Goal: Check status: Check status

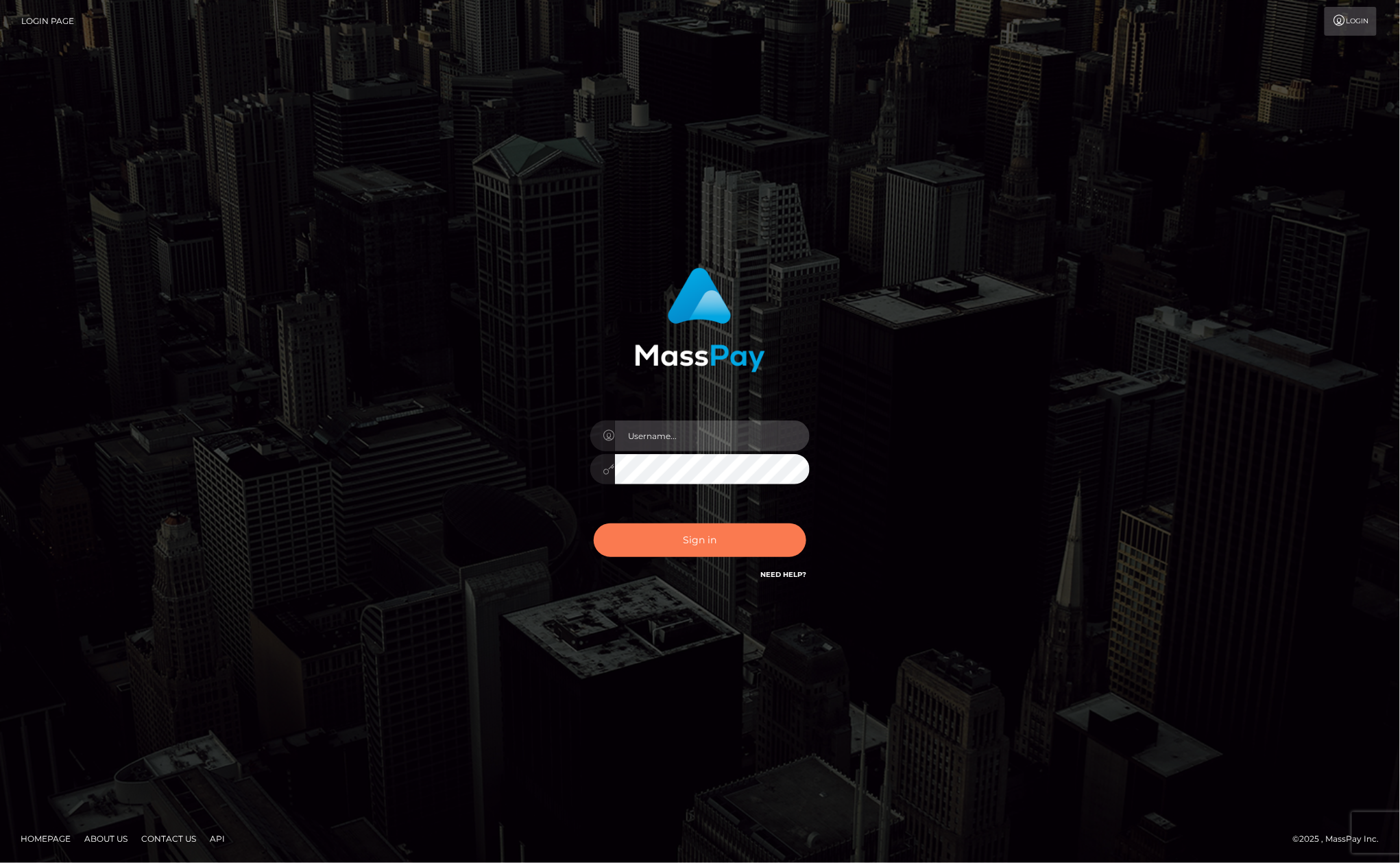
type input "[PERSON_NAME].megabonanza"
drag, startPoint x: 692, startPoint y: 541, endPoint x: 977, endPoint y: 487, distance: 290.1
click at [696, 538] on button "Sign in" at bounding box center [699, 540] width 212 height 34
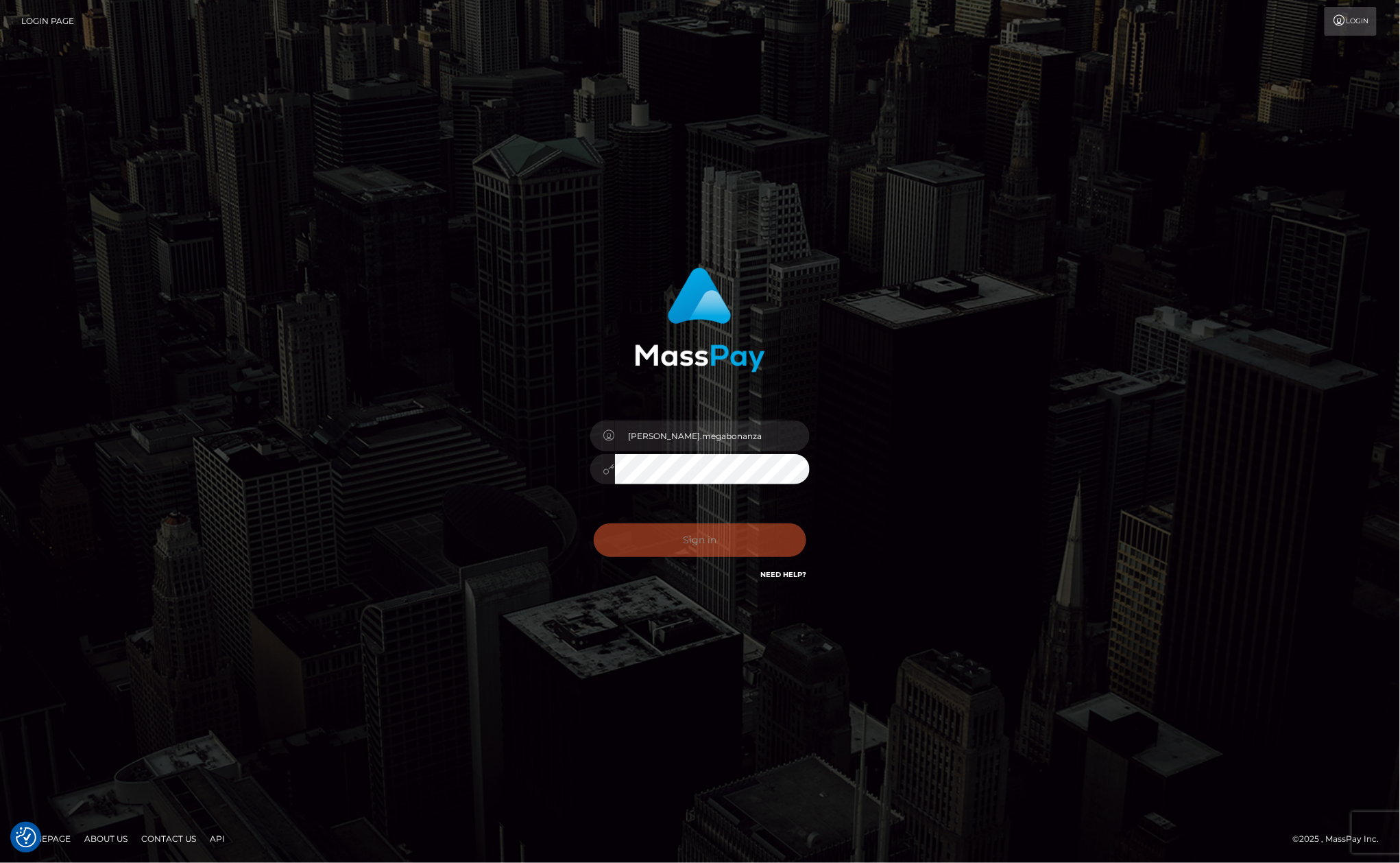
click at [1069, 458] on div "Allen.megabonanza Sign in" at bounding box center [699, 432] width 781 height 349
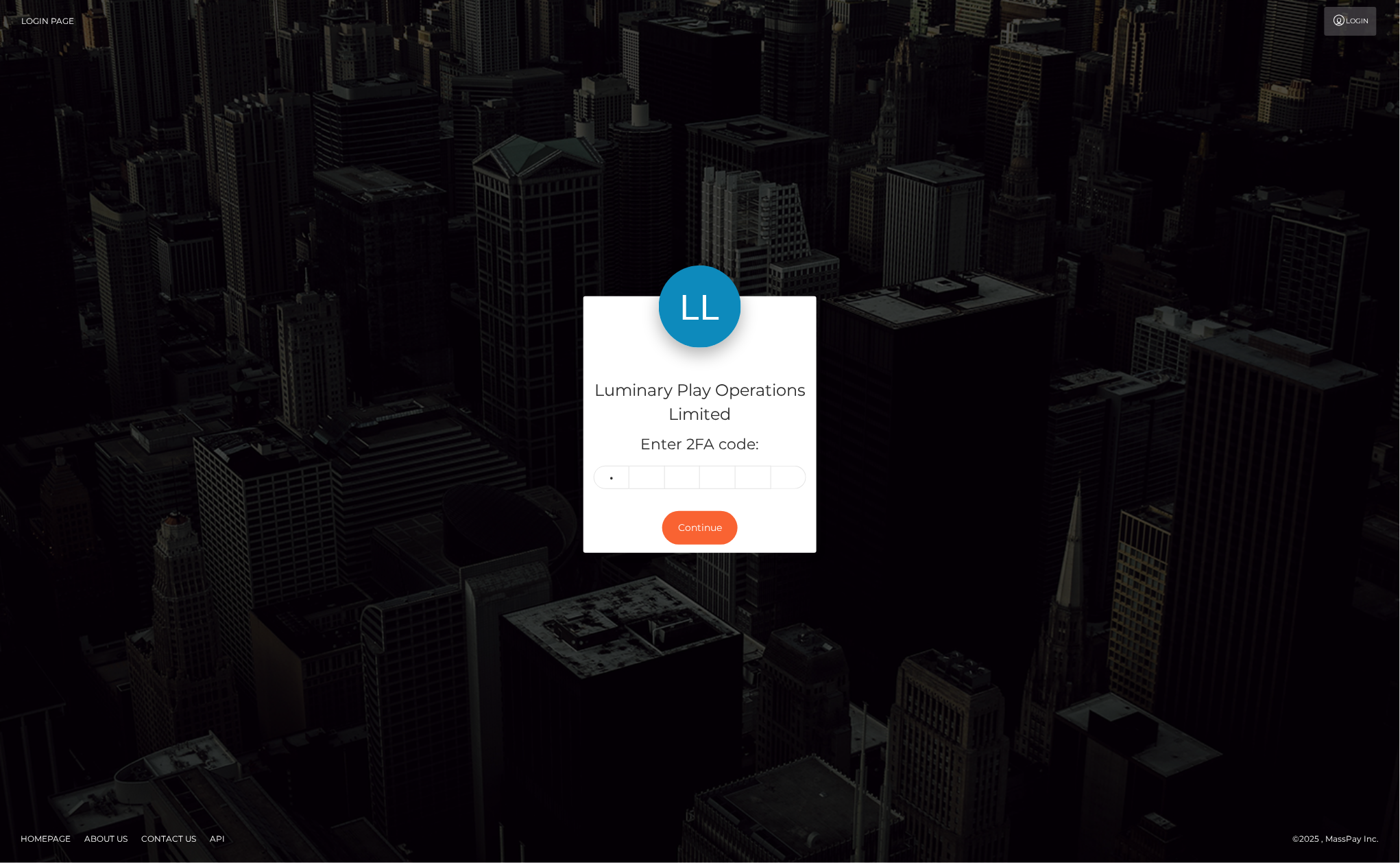
type input "0"
type input "3"
type input "6"
type input "9"
type input "5"
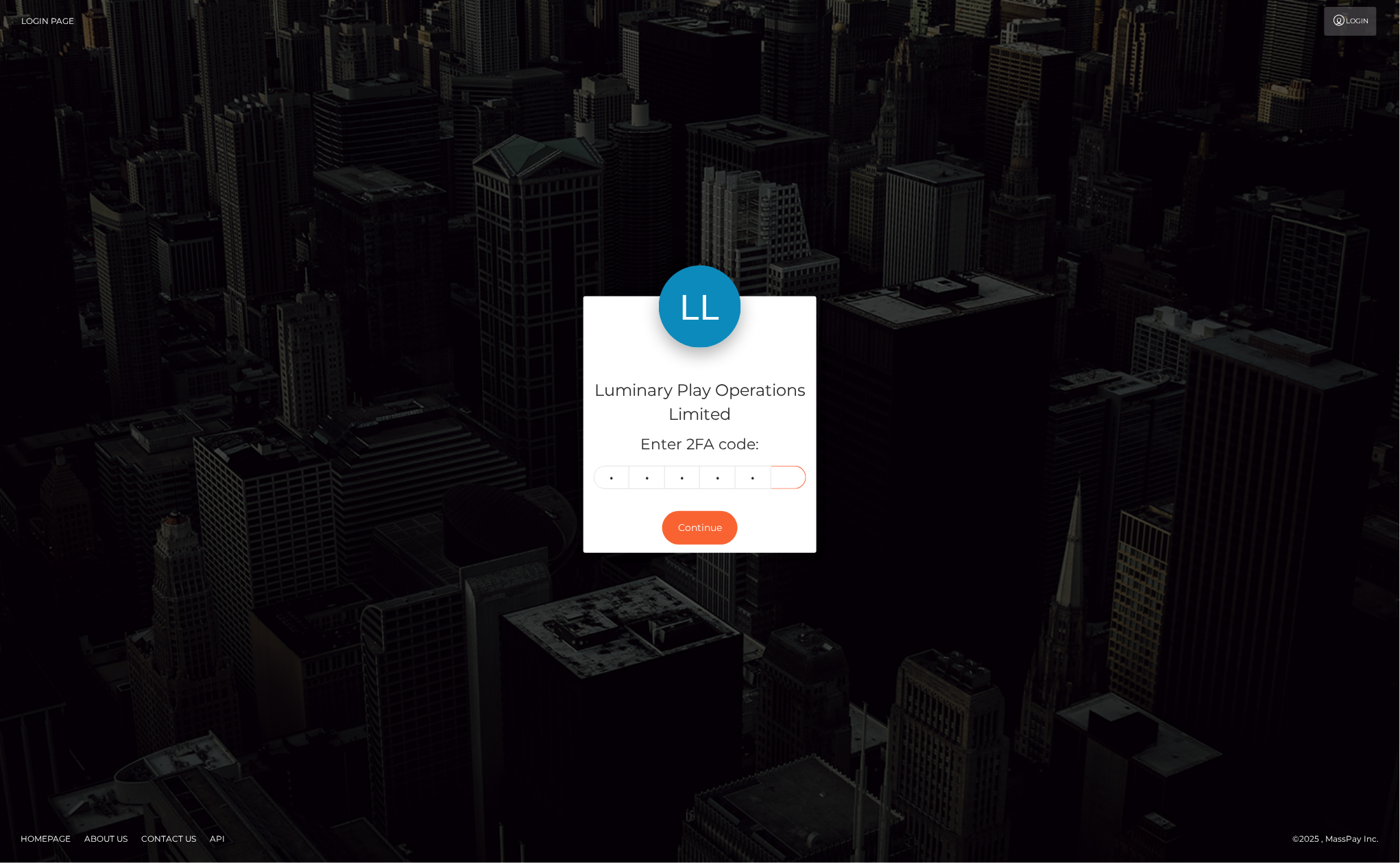
type input "4"
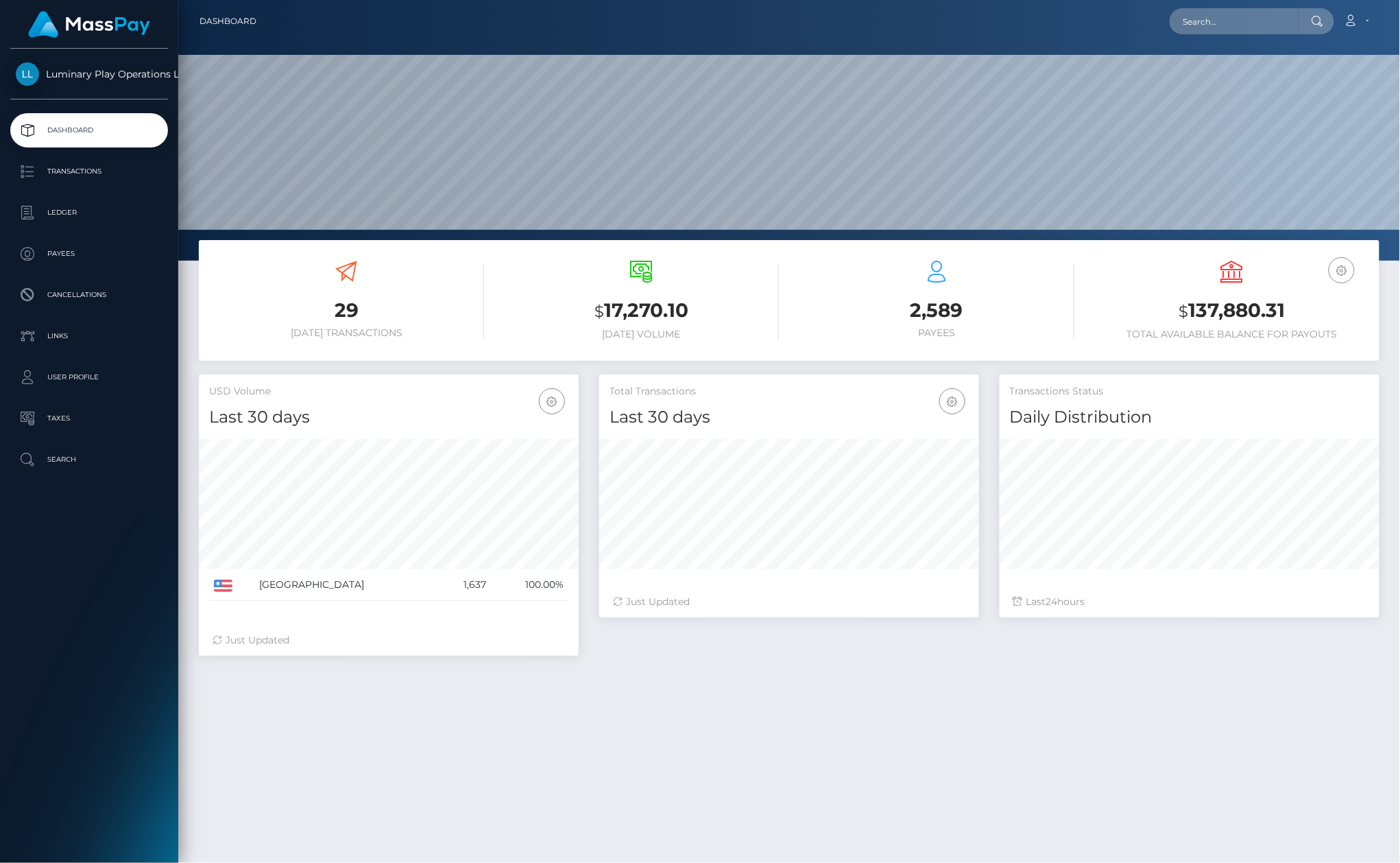
scroll to position [241, 379]
click at [1253, 16] on input "text" at bounding box center [1234, 21] width 129 height 26
paste input "408845"
click at [1246, 31] on input "408845" at bounding box center [1234, 21] width 129 height 26
paste input "text"
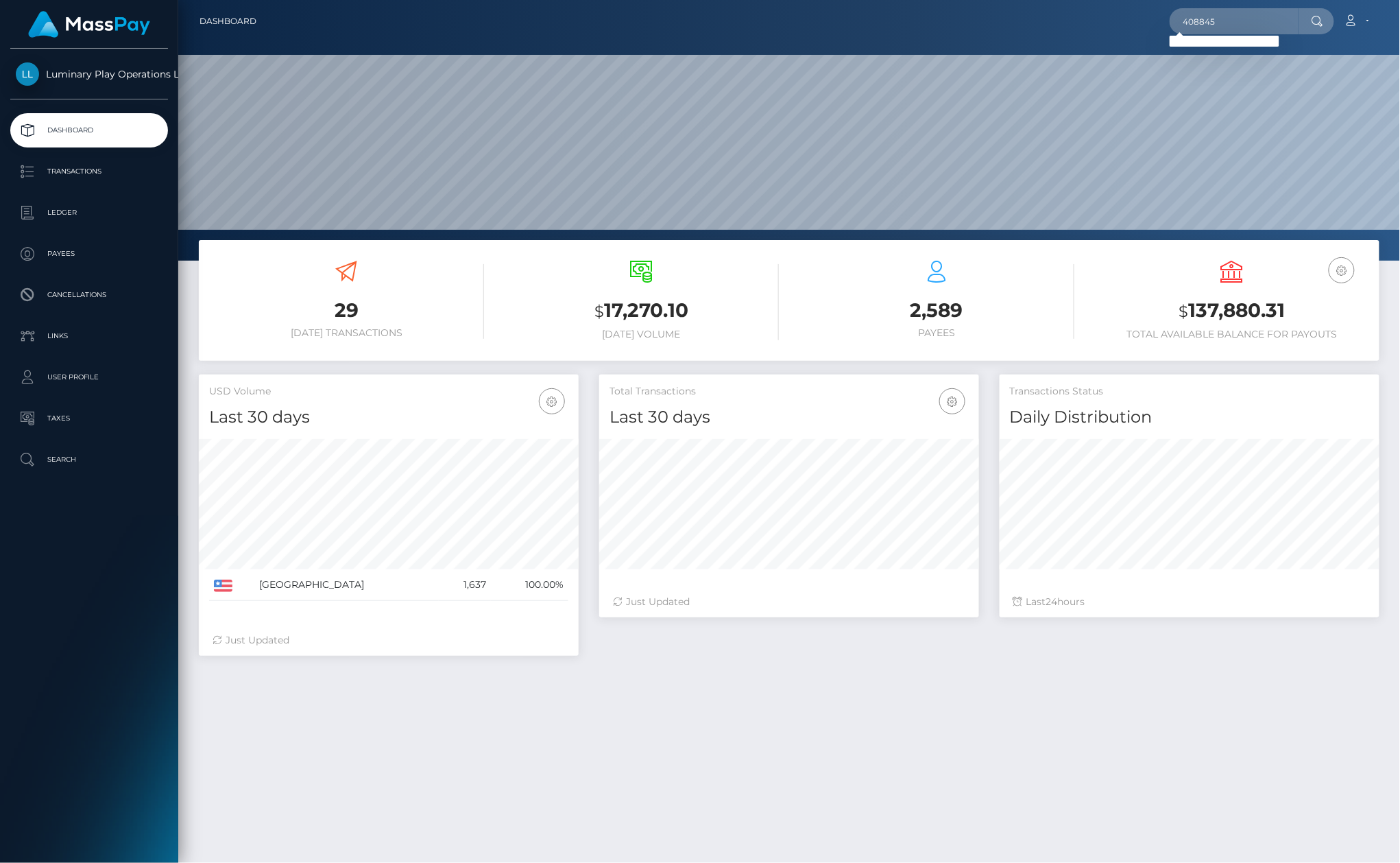
click at [1017, 782] on div "29 Today Transactions $ 17,270.10 Today Volume $" at bounding box center [788, 629] width 1221 height 778
drag, startPoint x: 842, startPoint y: 843, endPoint x: 1193, endPoint y: 251, distance: 688.2
click at [842, 843] on div "29 Today Transactions $ 17,270.10 Today Volume $" at bounding box center [788, 629] width 1221 height 778
click at [1205, 39] on nav "Dashboard 408845 Loading... Loading..." at bounding box center [788, 21] width 1221 height 43
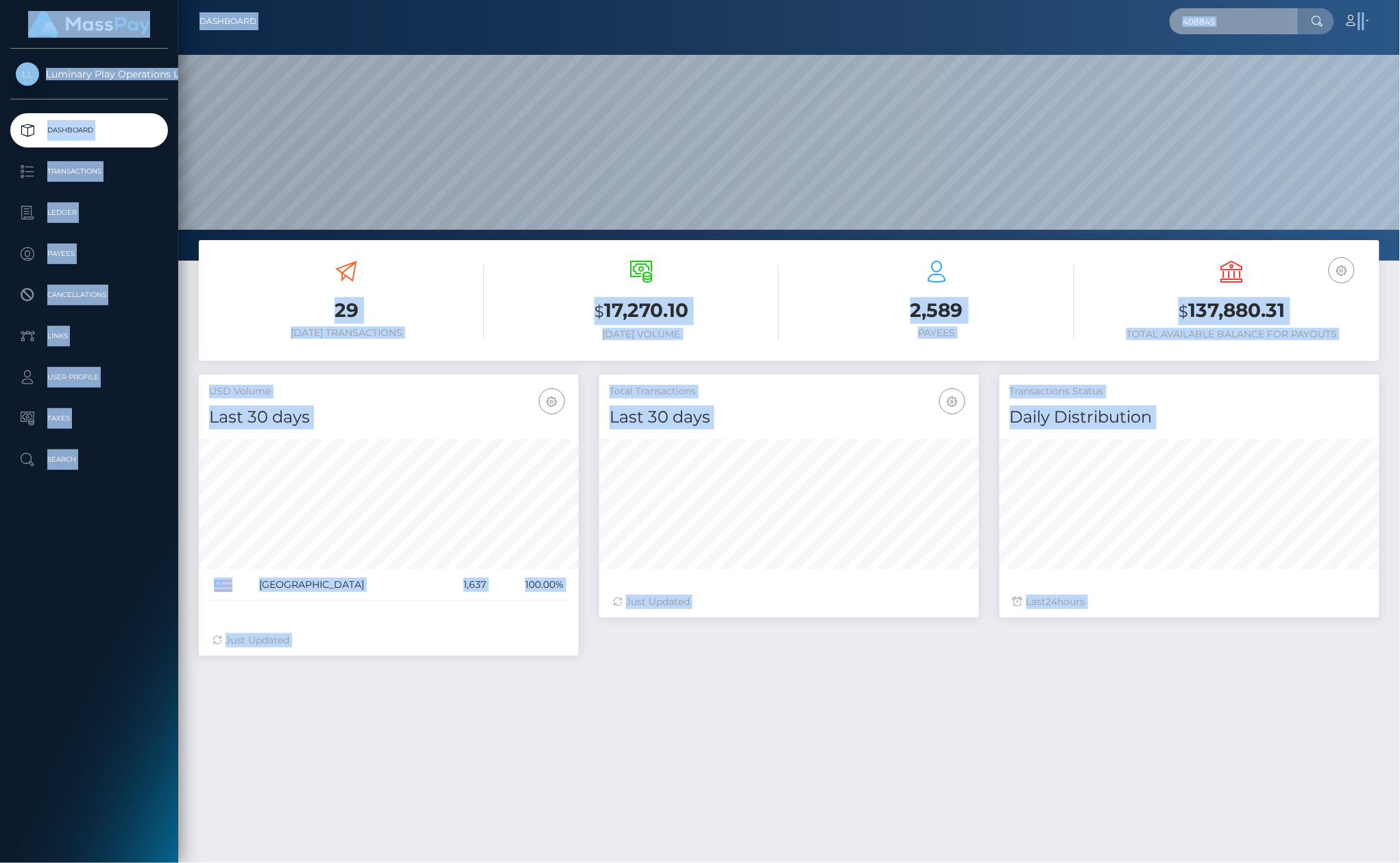
click at [1232, 27] on input "408845" at bounding box center [1234, 21] width 129 height 26
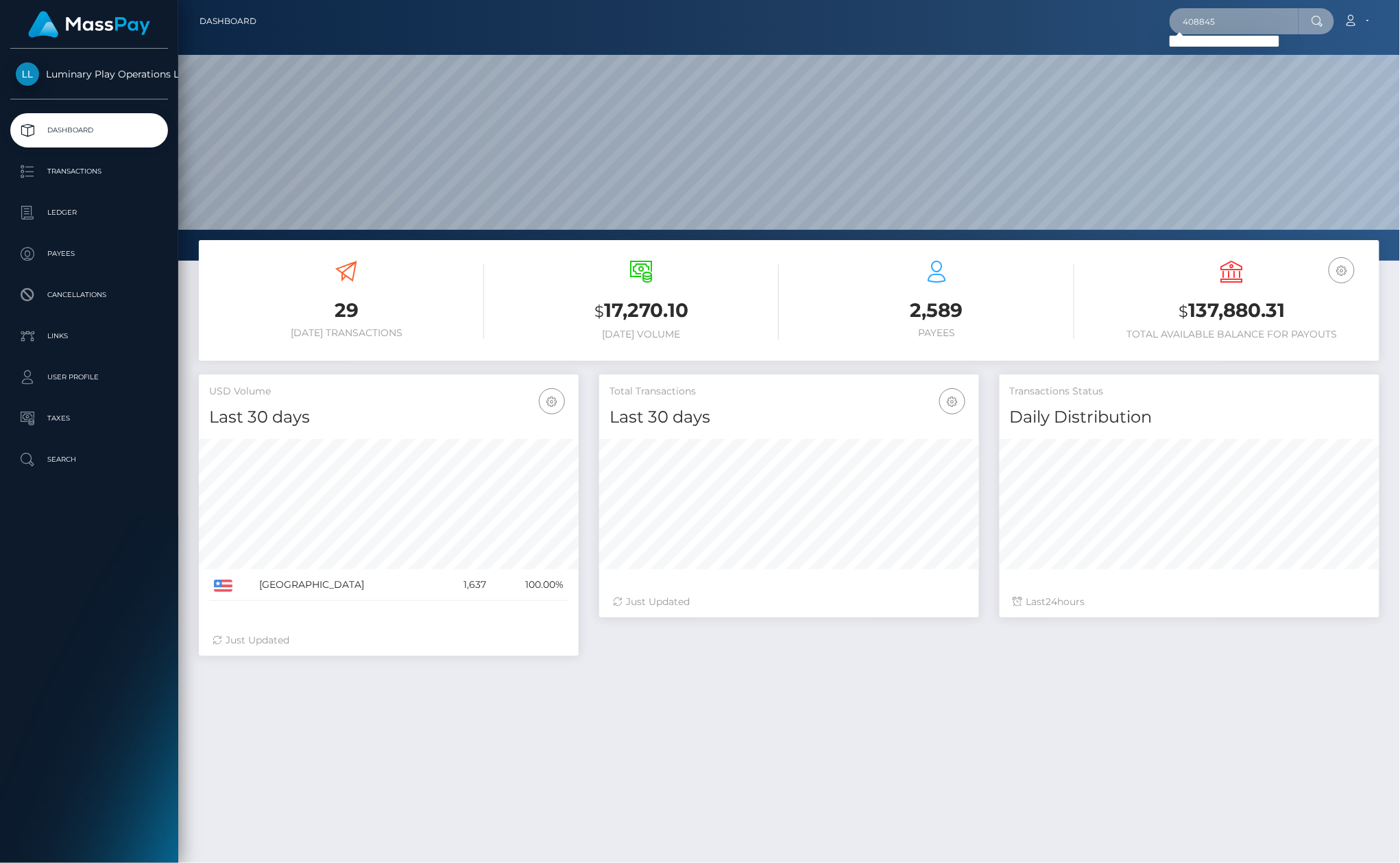
click at [1240, 29] on input "408845" at bounding box center [1234, 21] width 129 height 26
drag, startPoint x: 1215, startPoint y: 26, endPoint x: 1224, endPoint y: 25, distance: 9.1
click at [1215, 27] on input "408845" at bounding box center [1234, 21] width 129 height 26
click at [1224, 25] on input "408845" at bounding box center [1234, 21] width 129 height 26
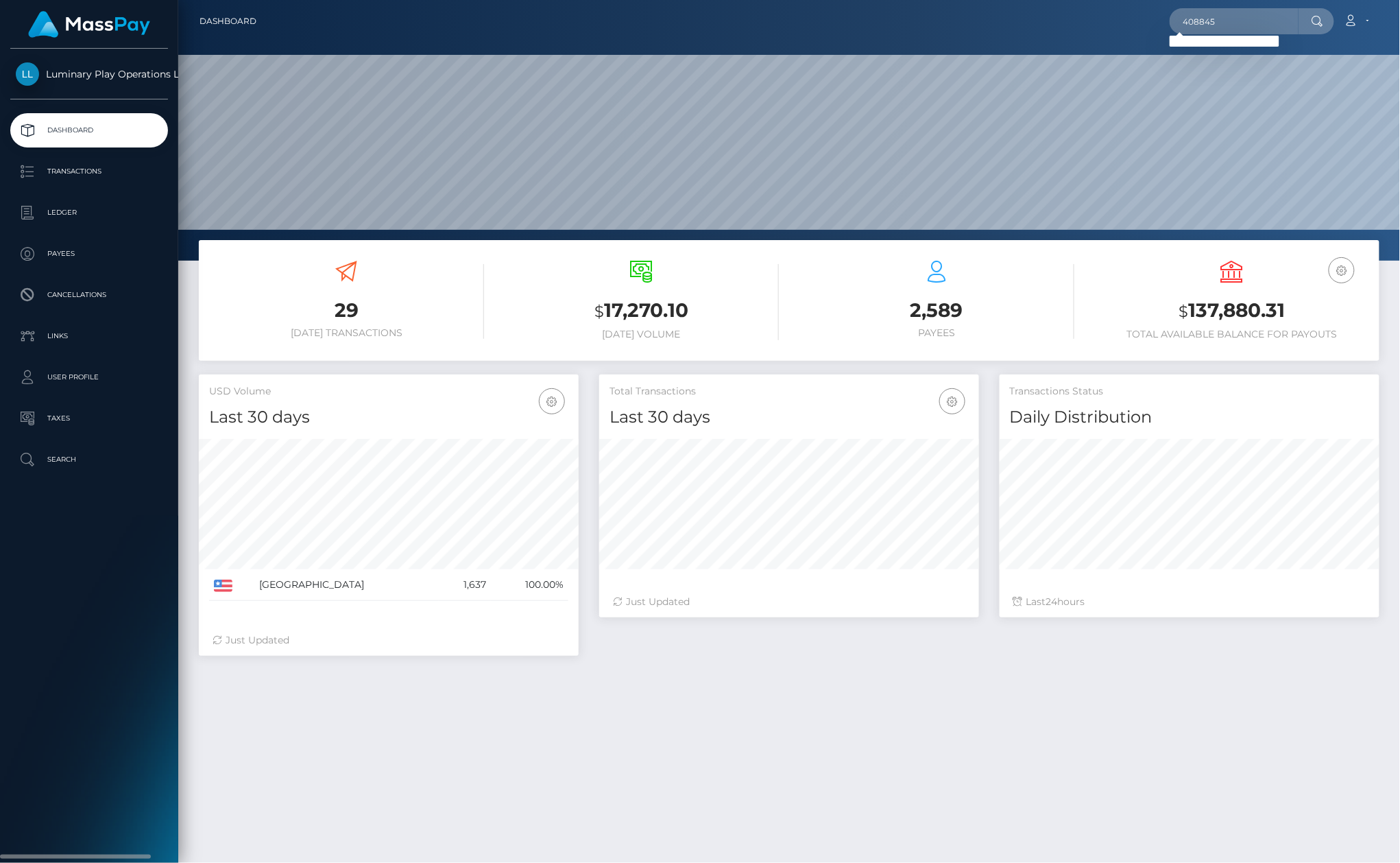
drag, startPoint x: 89, startPoint y: 550, endPoint x: 146, endPoint y: 555, distance: 57.2
click at [93, 550] on div "Luminary Play Operations Limited Dashboard Transactions Ledger Payees Cancellat…" at bounding box center [89, 454] width 178 height 811
drag, startPoint x: 837, startPoint y: 27, endPoint x: 1248, endPoint y: 34, distance: 411.1
click at [851, 22] on div "408845 Loading... Loading... Account Edit Profile Logout" at bounding box center [823, 21] width 1111 height 29
click at [1248, 26] on input "408845" at bounding box center [1234, 21] width 129 height 26
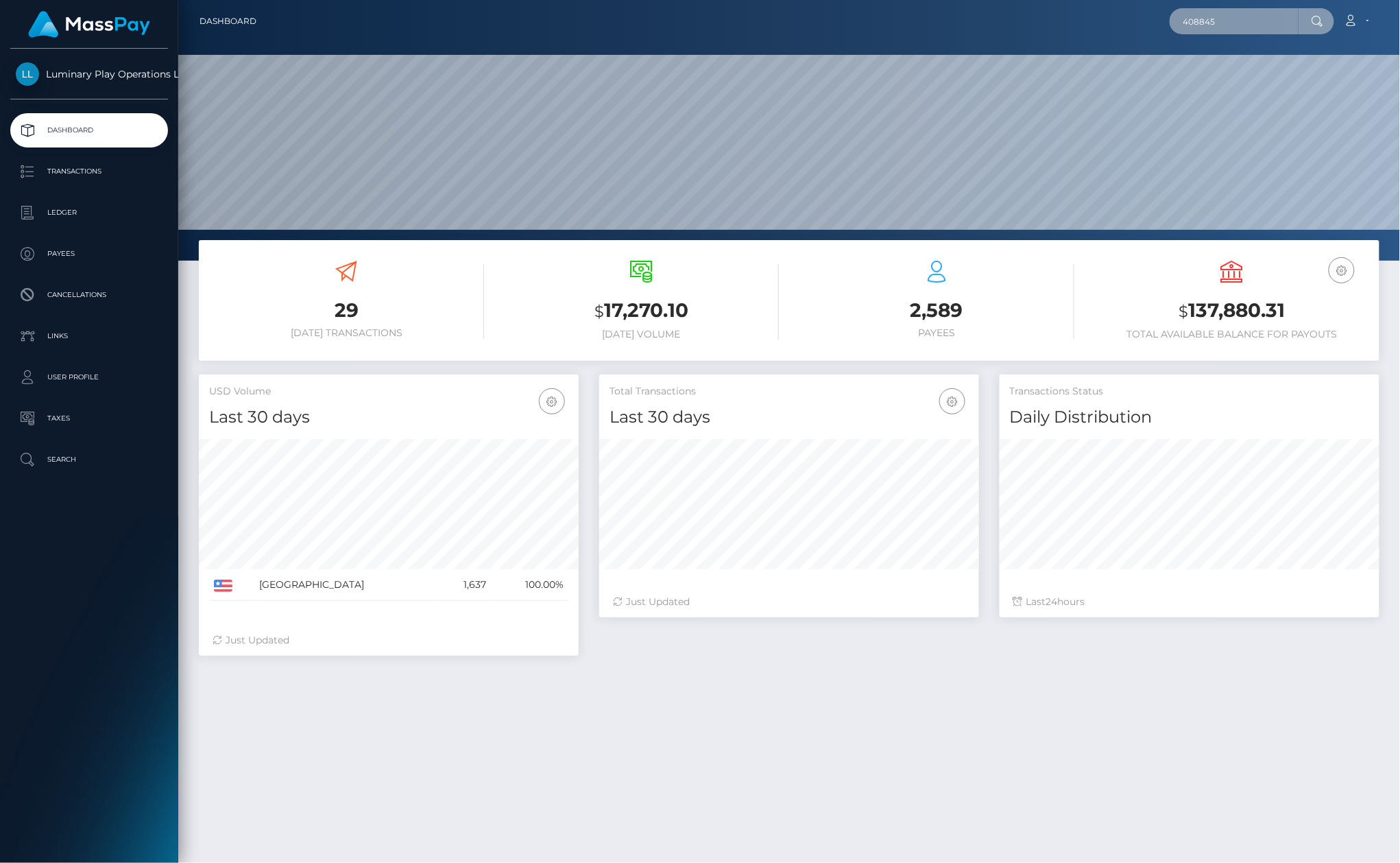
paste input "131"
paste input "text"
type input "401315"
click at [118, 174] on p "Transactions" at bounding box center [89, 171] width 146 height 20
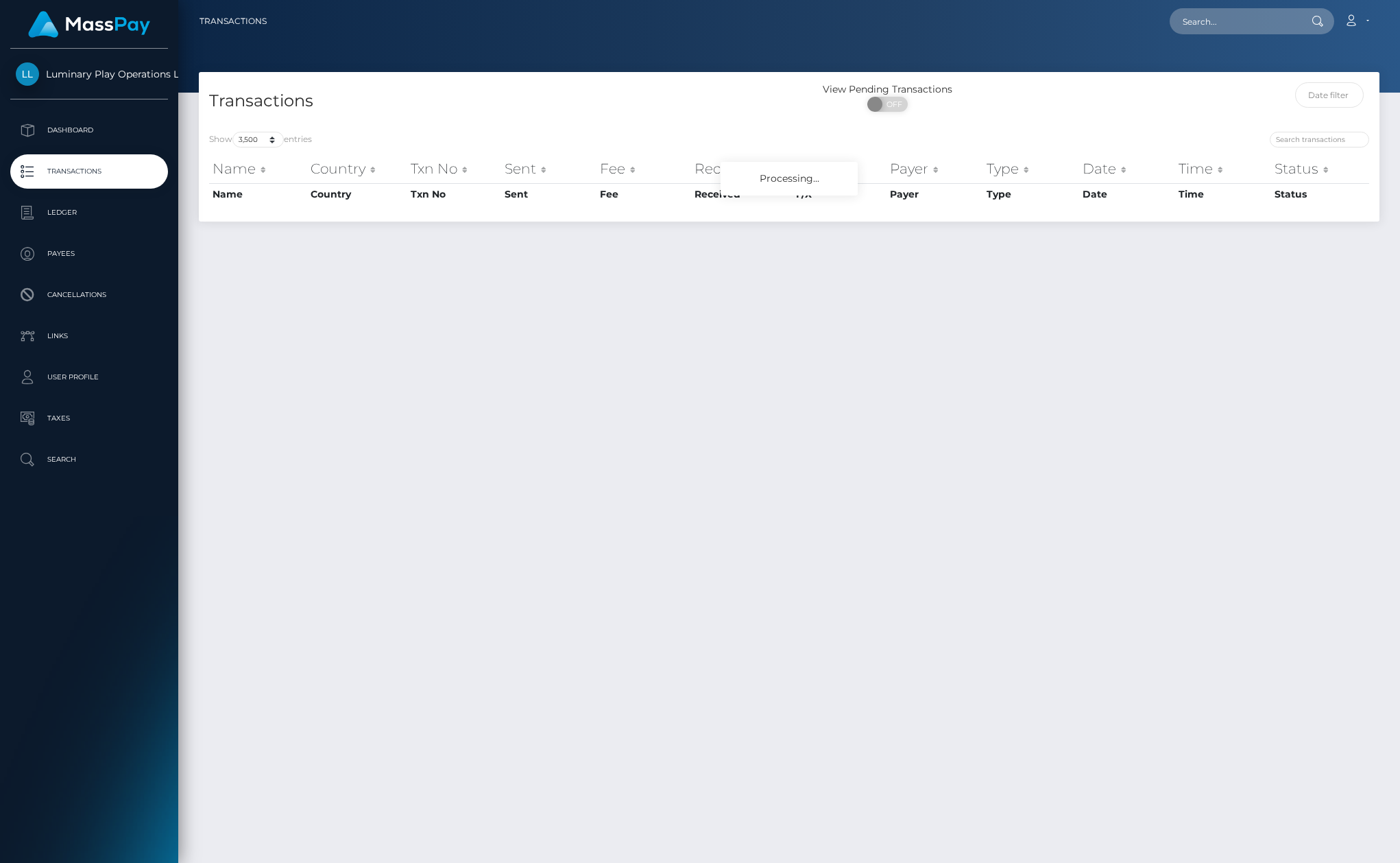
select select "3500"
drag, startPoint x: 1328, startPoint y: 136, endPoint x: 1322, endPoint y: 142, distance: 8.5
click at [1324, 136] on input "search" at bounding box center [1319, 140] width 99 height 16
paste input "401315"
type input "401315"
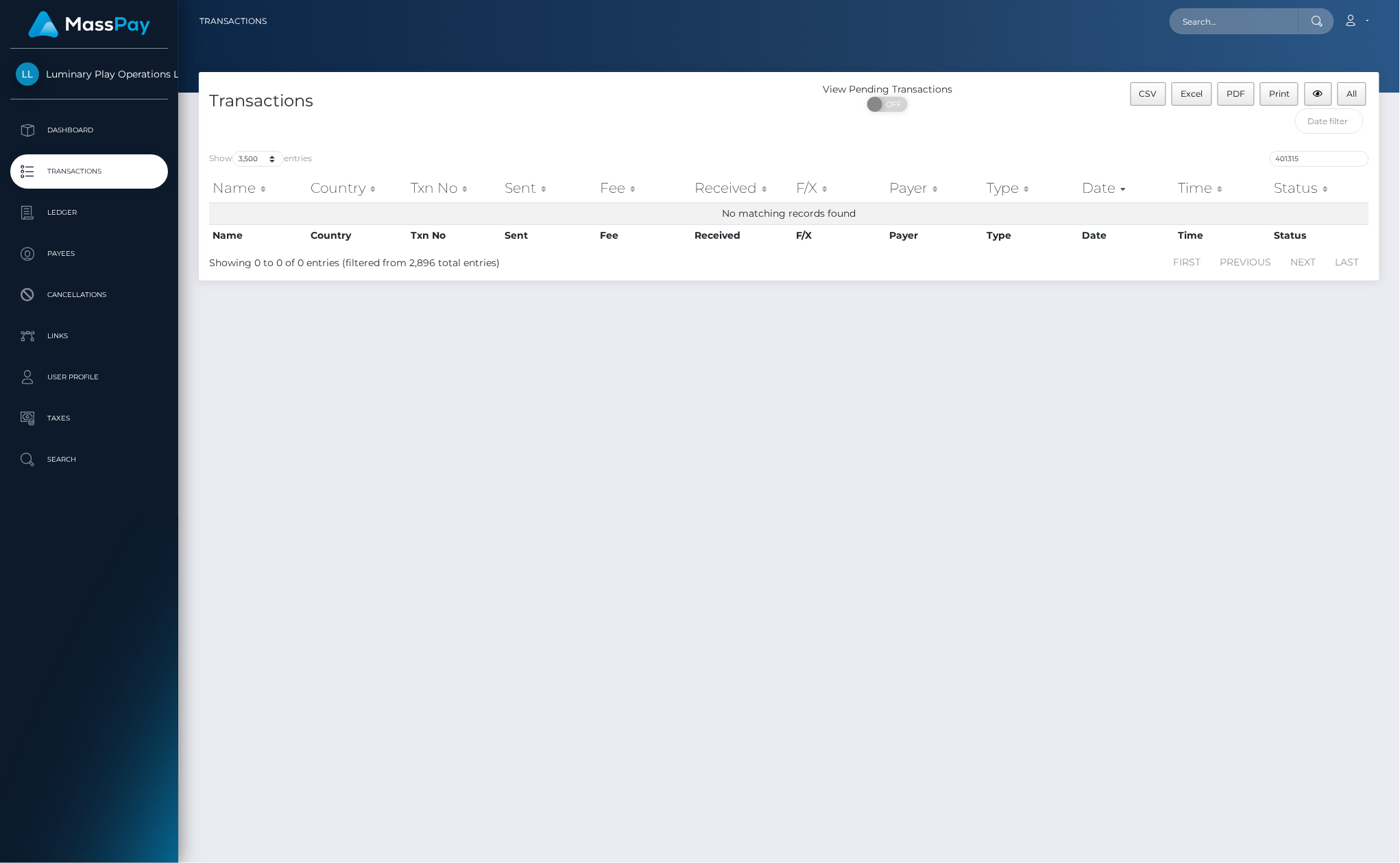
drag, startPoint x: 1260, startPoint y: 1, endPoint x: 1248, endPoint y: 10, distance: 15.0
click at [1260, 1] on nav "Transactions Loading... Loading... Account Logout" at bounding box center [788, 21] width 1221 height 43
click at [1248, 10] on input "text" at bounding box center [1234, 21] width 129 height 26
paste input "d936cd98-4fd6-4216-95ab-d82a51aa4e3b"
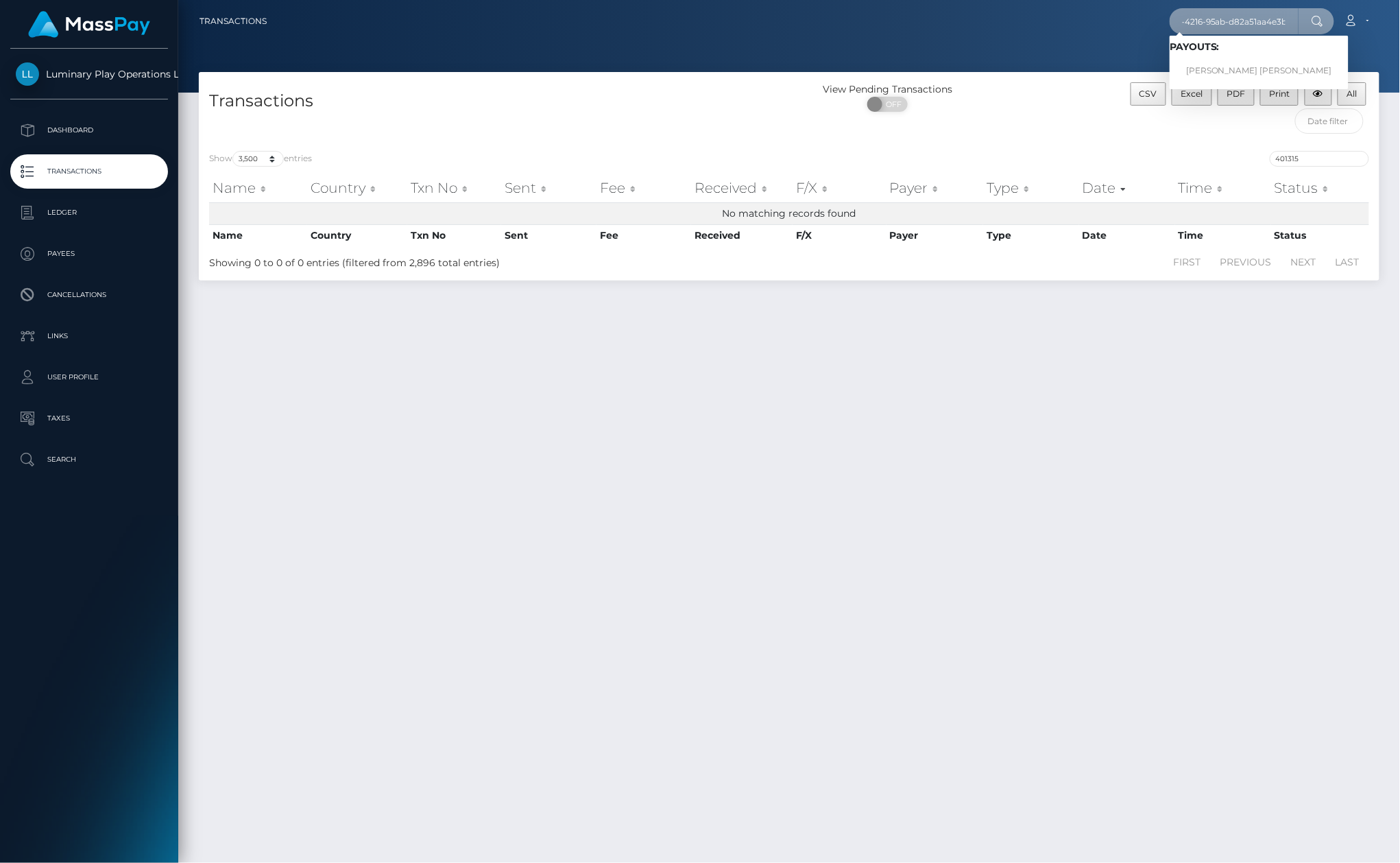
type input "d936cd98-4fd6-4216-95ab-d82a51aa4e3b"
drag, startPoint x: 1240, startPoint y: 73, endPoint x: 1233, endPoint y: 70, distance: 7.6
click at [1237, 70] on link "MONICA GYWEN NORTON" at bounding box center [1258, 71] width 179 height 25
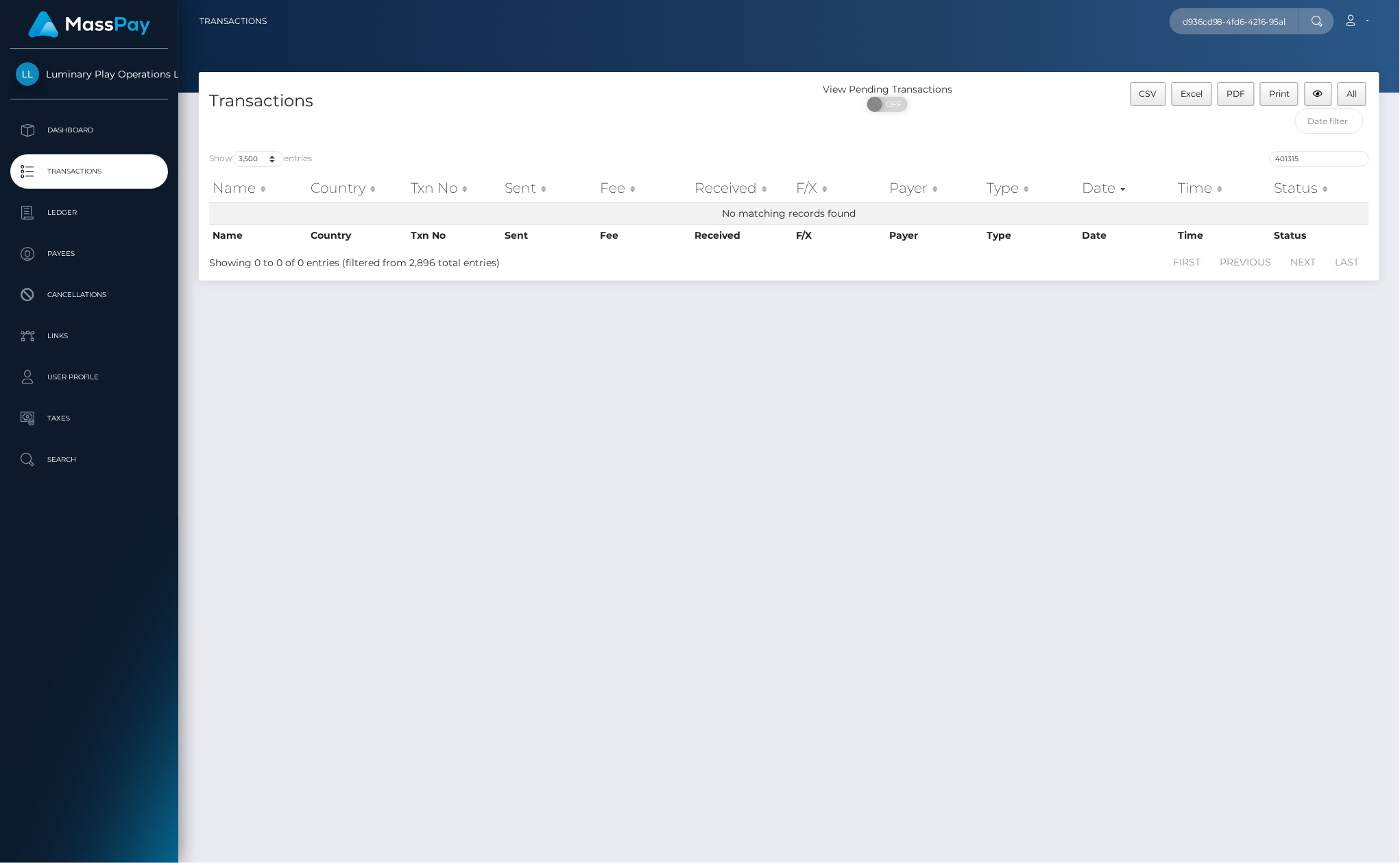
drag, startPoint x: 935, startPoint y: 116, endPoint x: 858, endPoint y: 154, distance: 85.9
click at [935, 115] on div "ON OFF" at bounding box center [887, 107] width 197 height 22
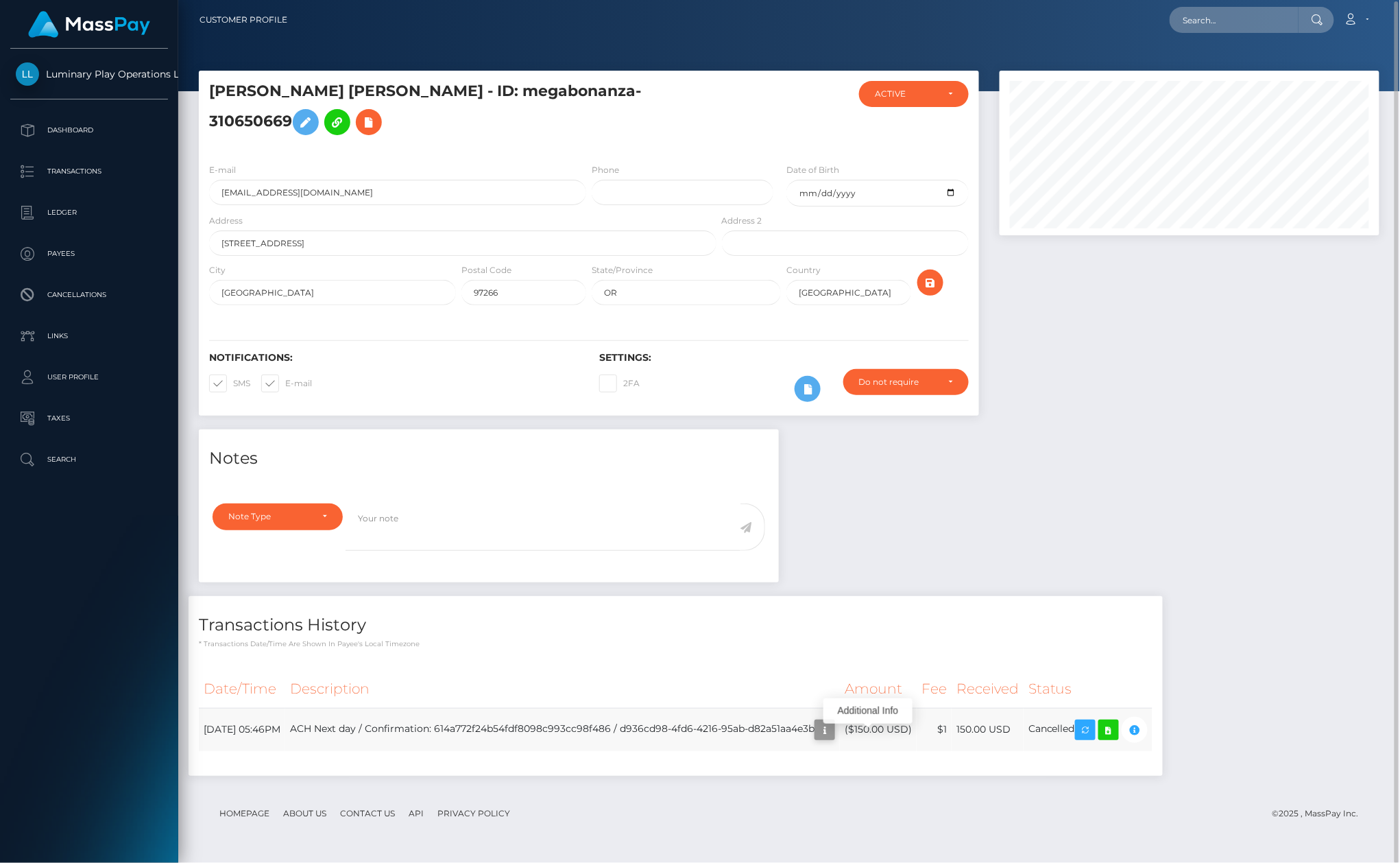
scroll to position [165, 379]
